Goal: Information Seeking & Learning: Find specific fact

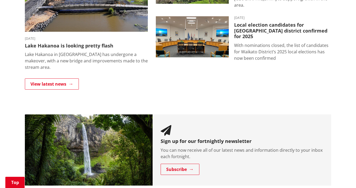
scroll to position [385, 0]
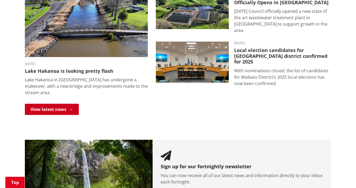
click at [47, 104] on link "View latest news" at bounding box center [52, 109] width 54 height 11
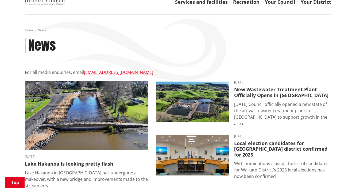
scroll to position [86, 0]
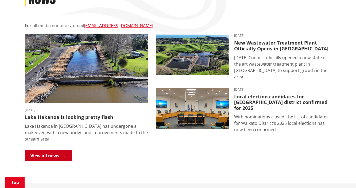
click at [45, 151] on link "View all news" at bounding box center [48, 156] width 47 height 11
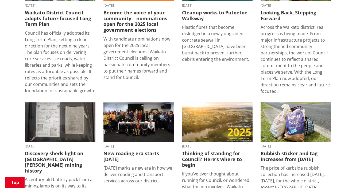
scroll to position [684, 0]
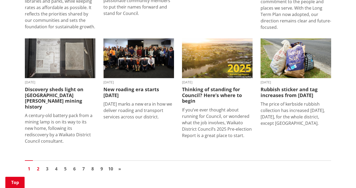
click at [37, 165] on link "2" at bounding box center [38, 169] width 8 height 8
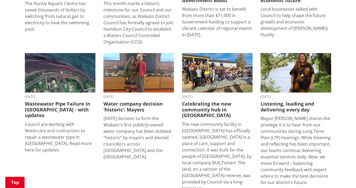
scroll to position [577, 0]
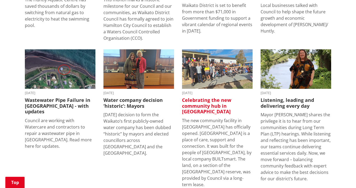
click at [214, 98] on h3 "Celebrating the new community hub in [GEOGRAPHIC_DATA]" at bounding box center [217, 106] width 71 height 17
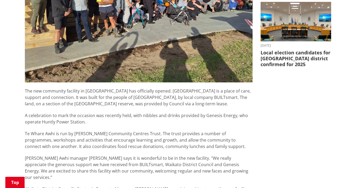
scroll to position [278, 0]
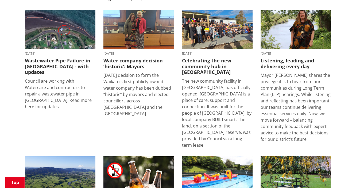
scroll to position [663, 0]
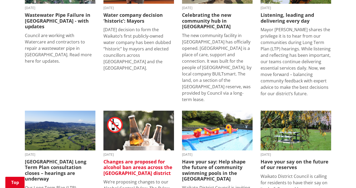
click at [124, 159] on h3 "Changes are proposed for alcohol ban areas across the [GEOGRAPHIC_DATA] district" at bounding box center [138, 167] width 71 height 17
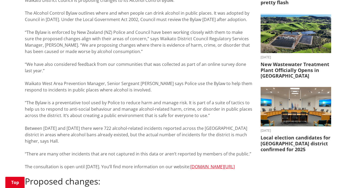
scroll to position [171, 0]
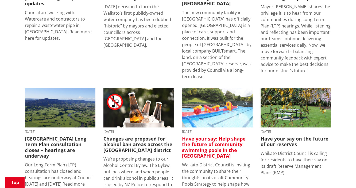
scroll to position [727, 0]
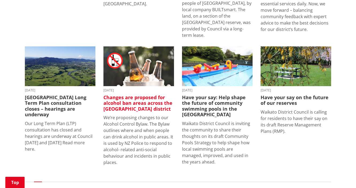
click at [144, 95] on h3 "Changes are proposed for alcohol ban areas across the Waikato district" at bounding box center [138, 103] width 71 height 17
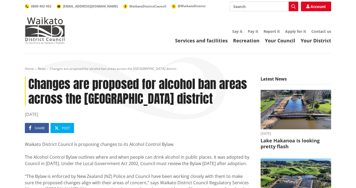
click at [239, 7] on input "Search" at bounding box center [264, 7] width 68 height 10
type input "10a report"
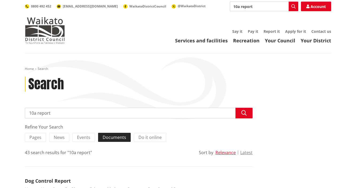
scroll to position [64, 0]
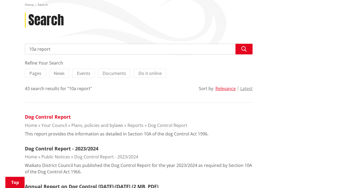
click at [62, 118] on link "Dog Control Report" at bounding box center [48, 117] width 46 height 6
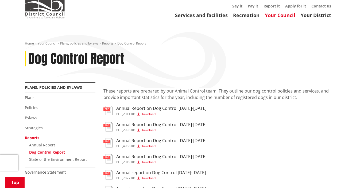
scroll to position [64, 0]
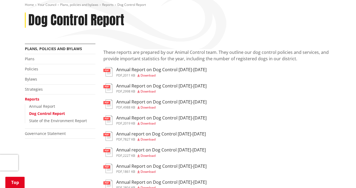
click at [164, 104] on h3 "Annual Report on Dog Control [DATE]-[DATE]" at bounding box center [161, 102] width 90 height 5
click at [129, 70] on h3 "Annual Report on Dog Control [DATE]-[DATE]" at bounding box center [161, 69] width 90 height 5
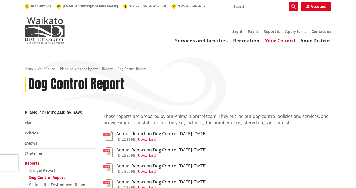
scroll to position [64, 0]
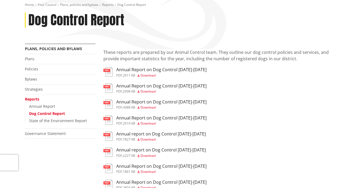
click at [134, 87] on h3 "Annual Report on Dog Control [DATE]-[DATE]" at bounding box center [161, 86] width 90 height 5
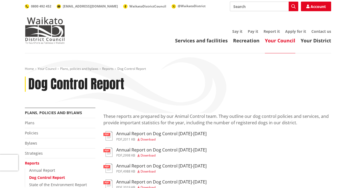
scroll to position [64, 0]
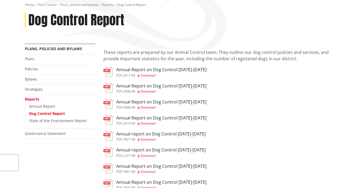
click at [135, 106] on span "4988 KB" at bounding box center [129, 107] width 12 height 5
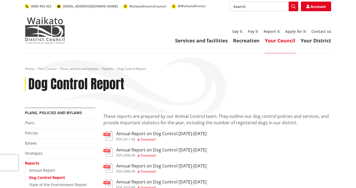
scroll to position [64, 0]
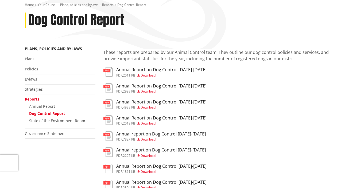
click at [150, 135] on h3 "Annual report on Dog Control [DATE]-[DATE]" at bounding box center [161, 134] width 90 height 5
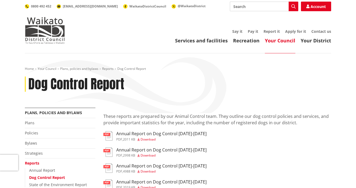
scroll to position [64, 0]
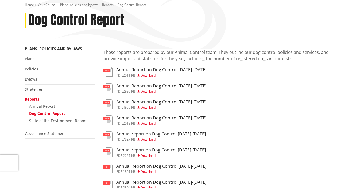
click at [185, 151] on h3 "Annual report on Dog Control 2018-2019" at bounding box center [161, 150] width 90 height 5
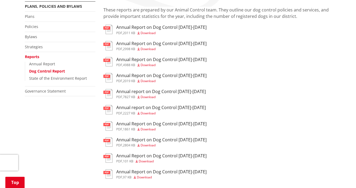
scroll to position [107, 0]
click at [165, 124] on h3 "Annual Report on Dog Control [DATE]-[DATE]" at bounding box center [161, 123] width 90 height 5
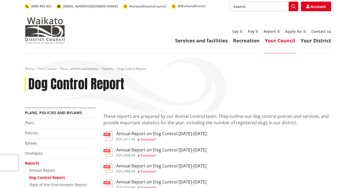
scroll to position [107, 0]
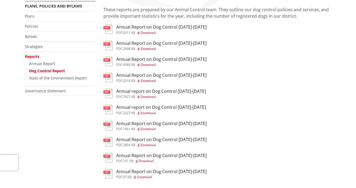
click at [180, 158] on h3 "Annual Report on Dog Control [DATE]-[DATE]" at bounding box center [161, 155] width 90 height 5
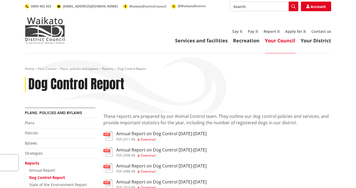
scroll to position [107, 0]
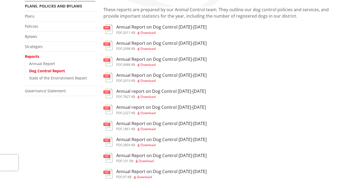
click at [179, 158] on h3 "Annual Report on Dog Control [DATE]-[DATE]" at bounding box center [161, 155] width 90 height 5
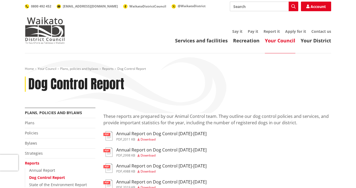
scroll to position [107, 0]
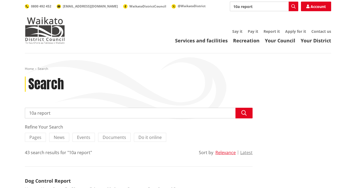
scroll to position [64, 0]
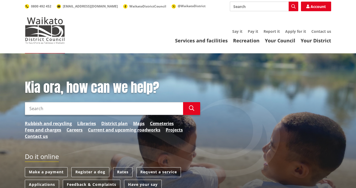
scroll to position [64, 0]
